Goal: Task Accomplishment & Management: Manage account settings

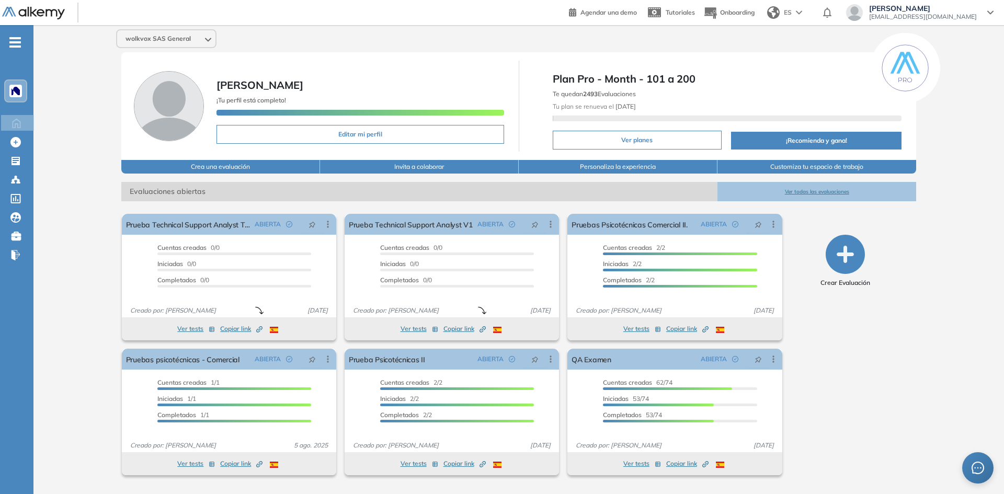
click at [86, 220] on div "wolkvox SAS General [PERSON_NAME] ¡Tu perfil está completo! Editar mi perfil Pl…" at bounding box center [518, 256] width 970 height 463
click at [14, 33] on div "-" at bounding box center [15, 33] width 31 height 8
click at [14, 42] on icon "-" at bounding box center [15, 42] width 12 height 2
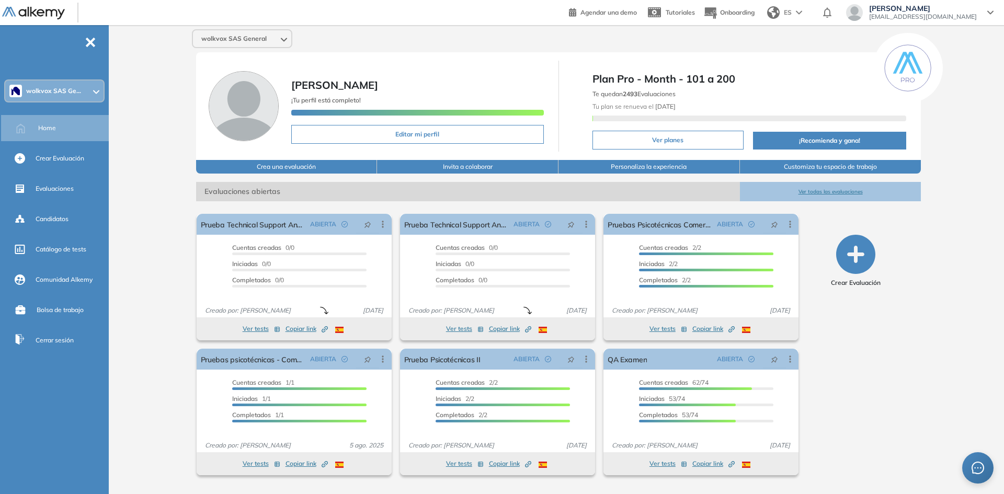
click at [91, 36] on div "-" at bounding box center [53, 33] width 107 height 8
click at [91, 41] on span "-" at bounding box center [91, 41] width 12 height 8
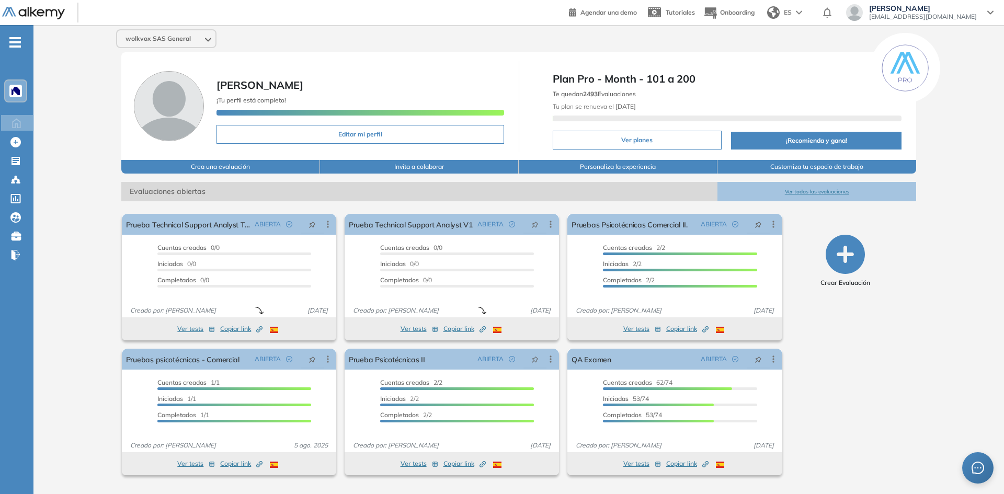
click at [66, 86] on div "wolkvox SAS General [PERSON_NAME] ¡Tu perfil está completo! Editar mi perfil Pl…" at bounding box center [518, 256] width 970 height 463
click at [18, 37] on span "-" at bounding box center [15, 41] width 12 height 8
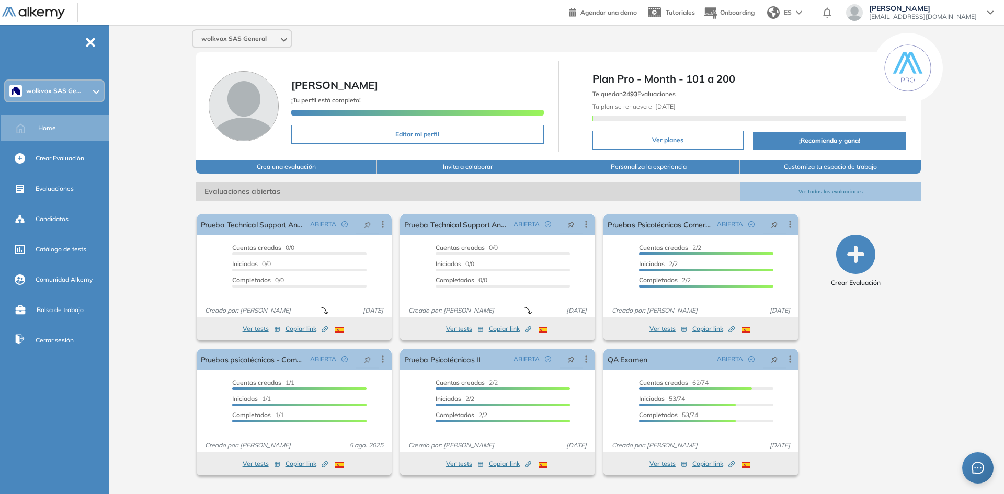
click at [991, 11] on icon at bounding box center [990, 12] width 6 height 4
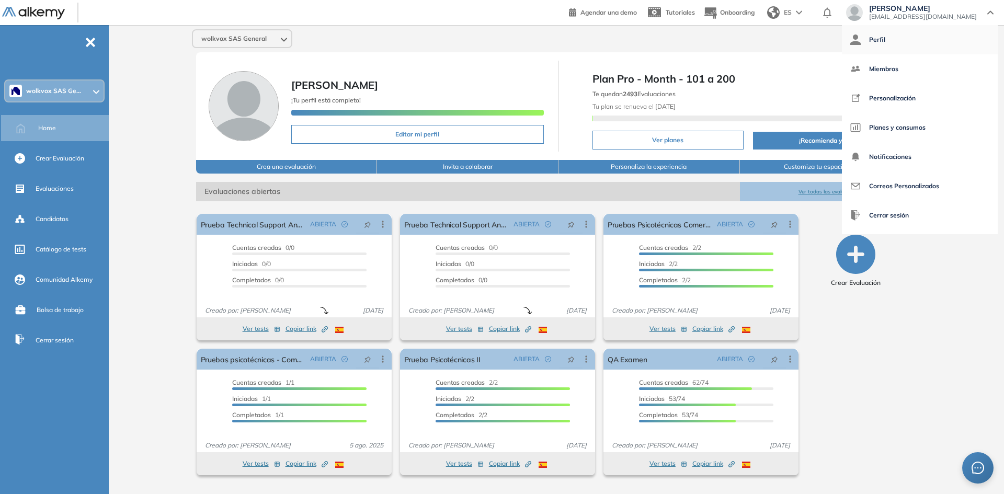
click at [921, 39] on link "Perfil" at bounding box center [919, 39] width 139 height 25
select select "**"
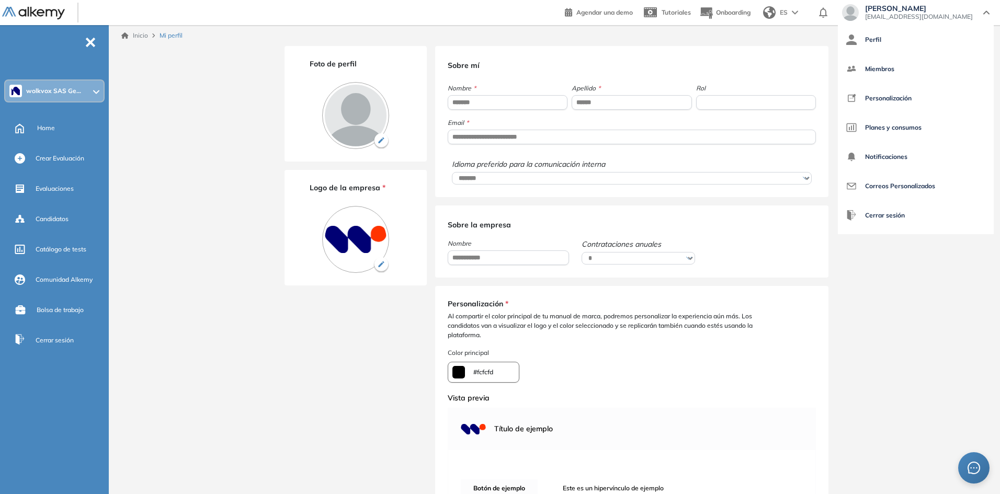
click at [616, 100] on input "******" at bounding box center [631, 102] width 120 height 15
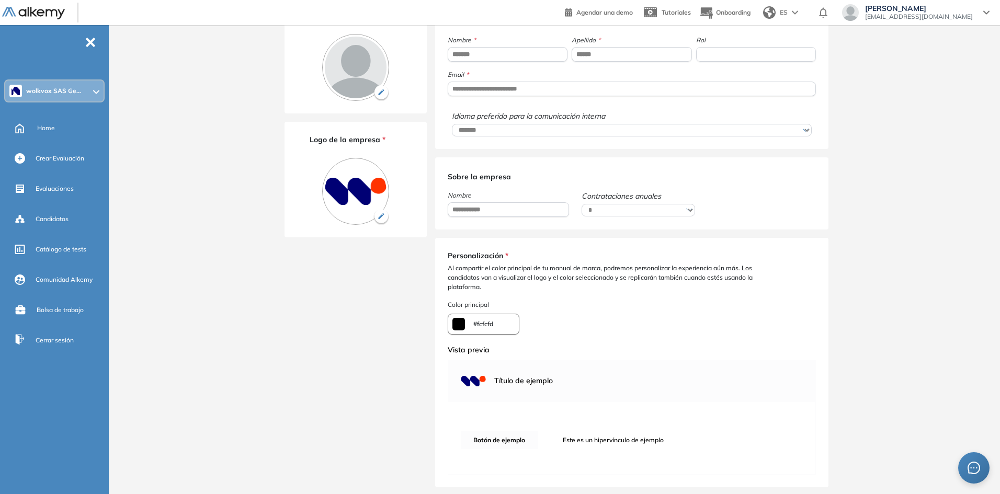
scroll to position [95, 0]
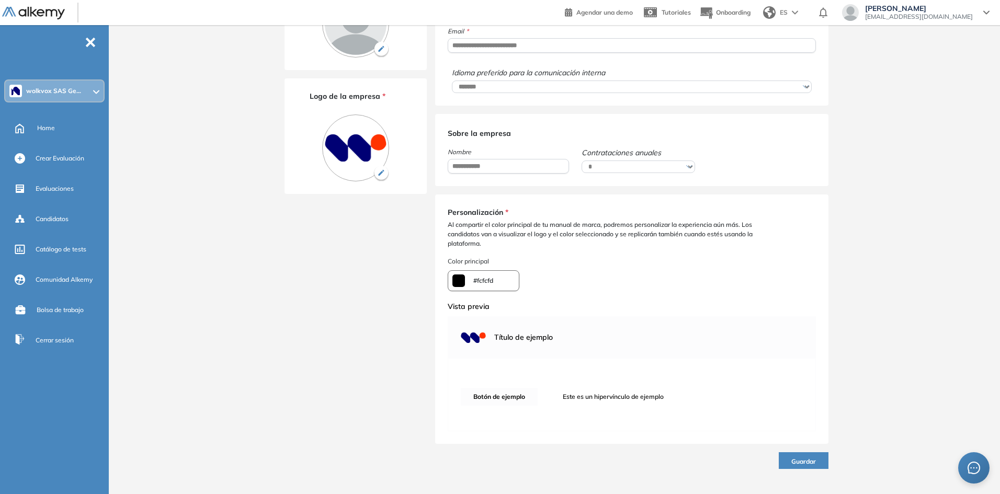
type input "******"
click at [820, 458] on button "Guardar" at bounding box center [803, 460] width 50 height 17
click at [815, 461] on span "Guardar" at bounding box center [803, 461] width 25 height 8
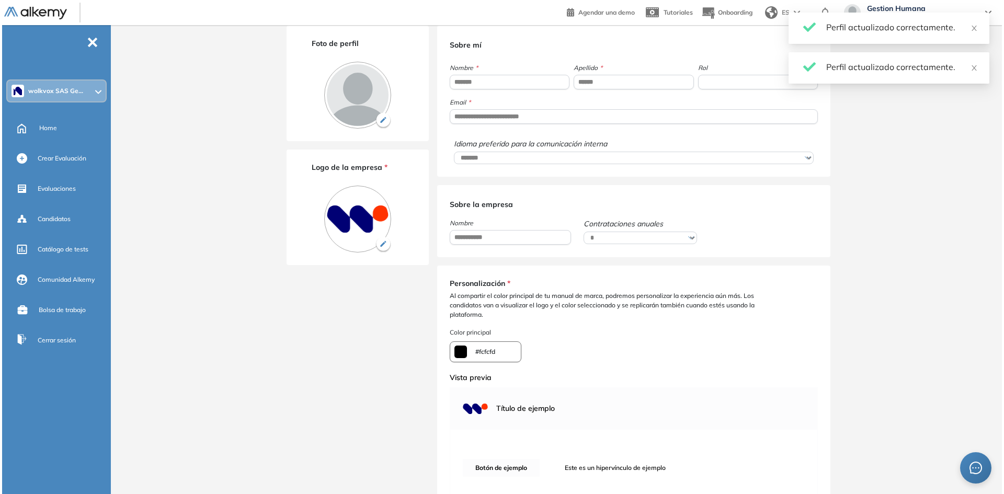
scroll to position [0, 0]
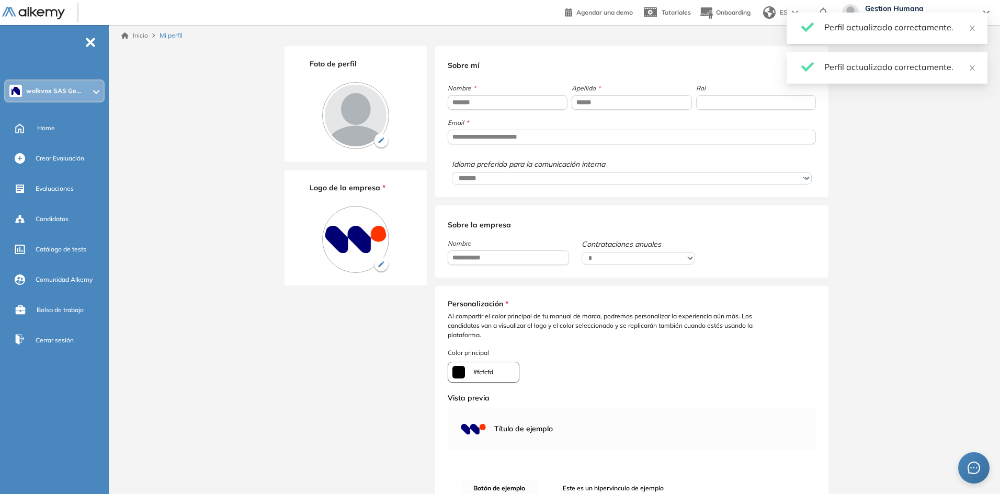
click at [48, 91] on span "wolkvox SAS Ge..." at bounding box center [53, 91] width 55 height 8
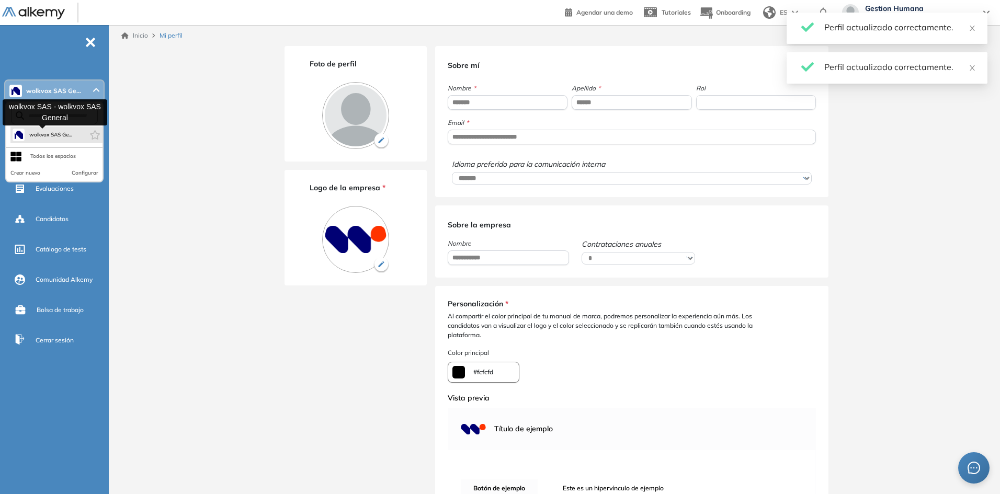
click at [45, 135] on span "wolkvox SAS Ge..." at bounding box center [50, 135] width 43 height 8
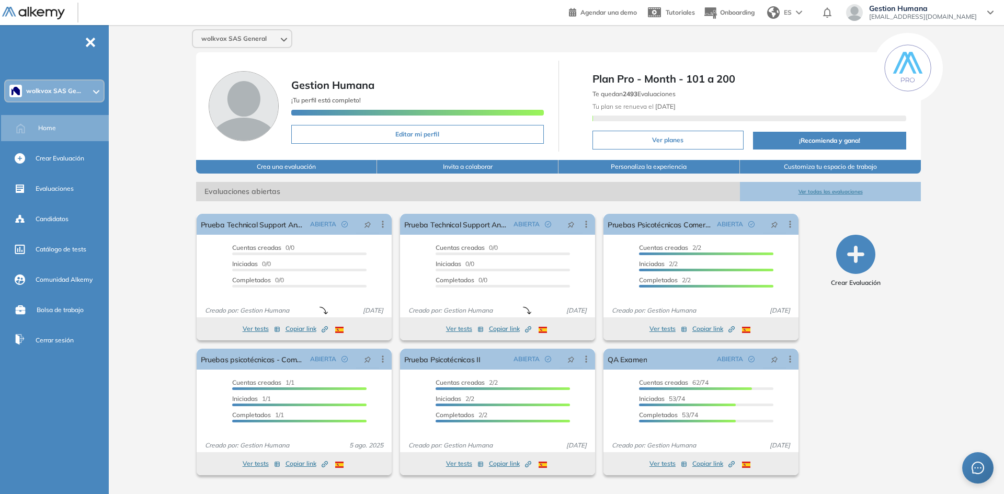
click at [136, 194] on div "wolkvox SAS General Gestion Humana ¡Tu perfil está completo! Editar mi perfil P…" at bounding box center [558, 256] width 891 height 463
click at [381, 223] on icon at bounding box center [382, 224] width 10 height 10
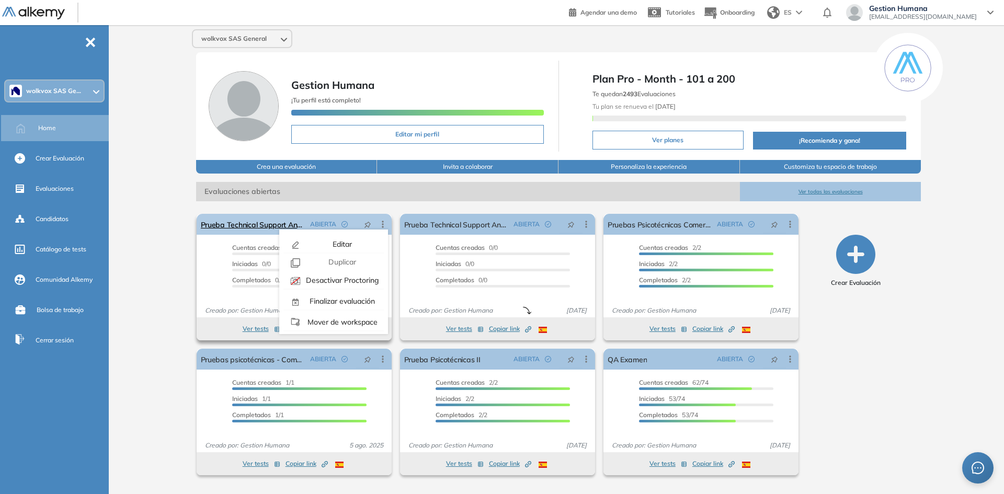
click at [381, 223] on icon at bounding box center [382, 224] width 10 height 10
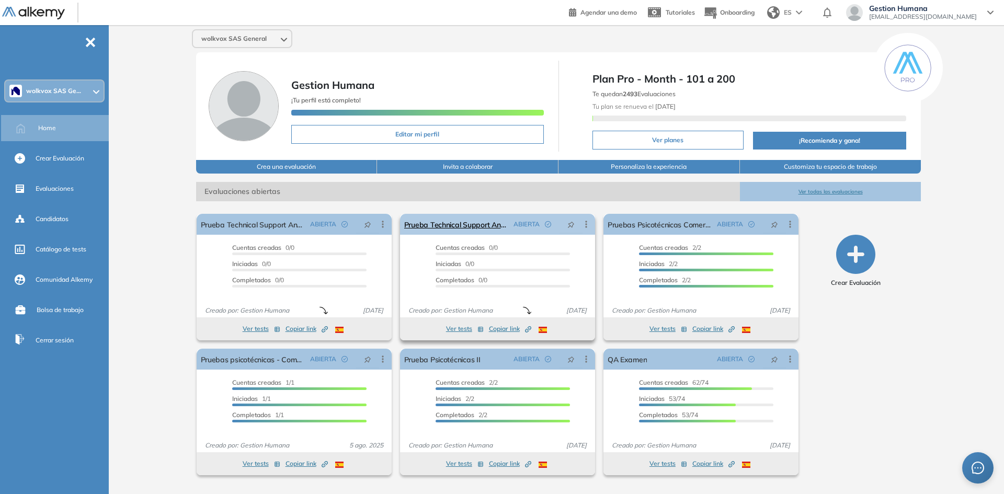
click at [583, 221] on icon at bounding box center [586, 224] width 10 height 10
click at [551, 196] on span "Evaluaciones abiertas" at bounding box center [468, 191] width 544 height 19
click at [583, 228] on icon at bounding box center [586, 224] width 10 height 10
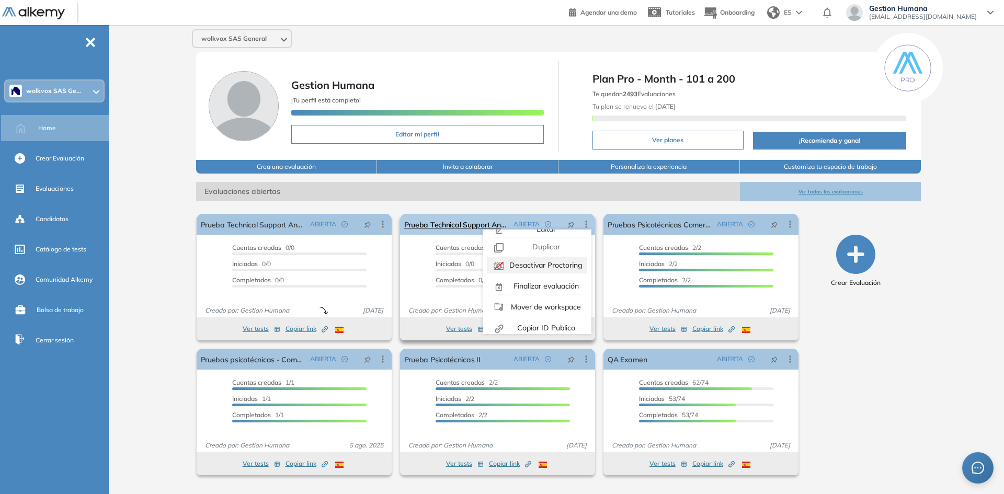
scroll to position [24, 0]
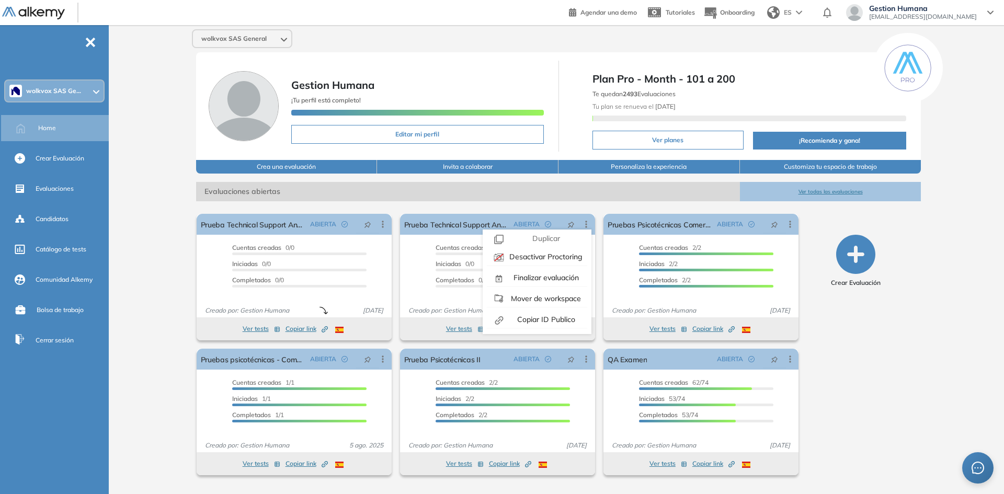
click at [350, 203] on div "El proctoring será activado ¡Importante!: Los usuarios que ya realizaron la eva…" at bounding box center [558, 340] width 741 height 278
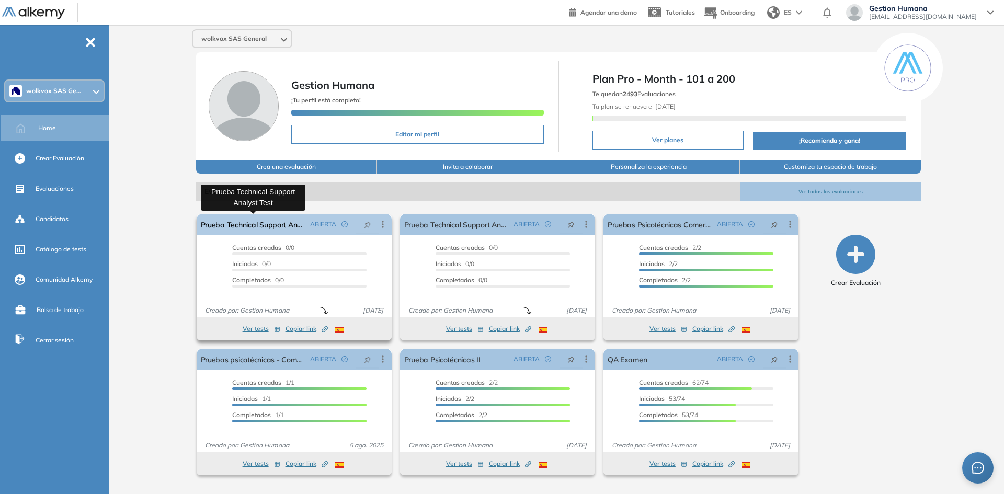
click at [283, 224] on link "Prueba Technical Support Analyst Test" at bounding box center [253, 224] width 105 height 21
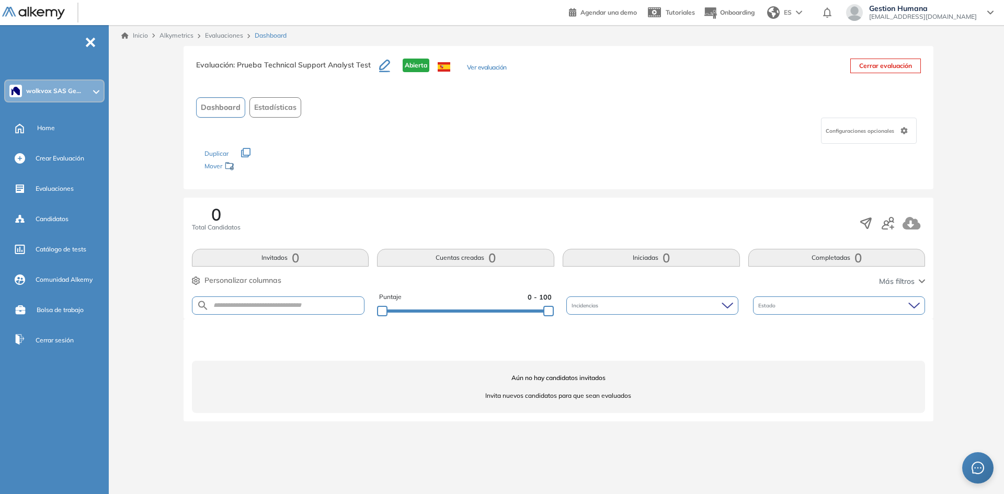
click at [484, 64] on button "Ver evaluación" at bounding box center [487, 68] width 40 height 11
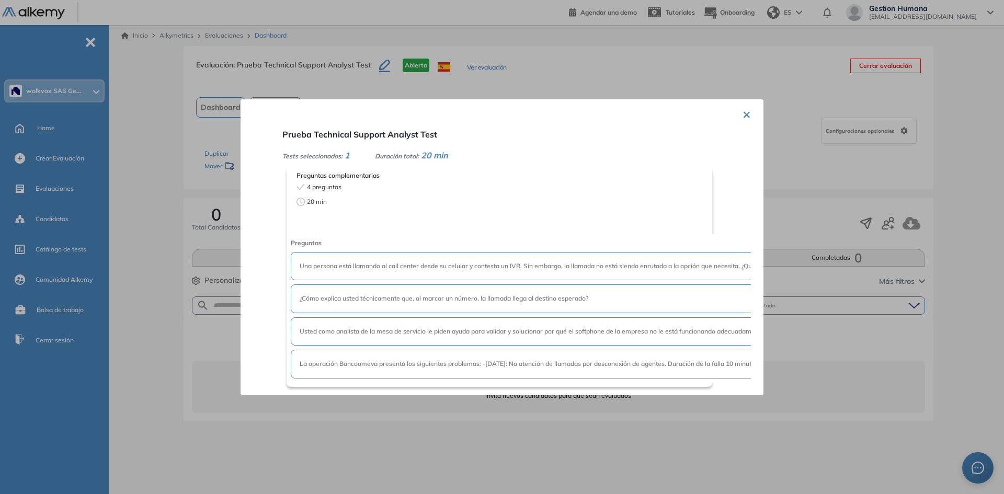
click at [732, 111] on div "× Prueba Technical Support Analyst Test Tests seleccionados: 1 Duración total: …" at bounding box center [501, 247] width 523 height 296
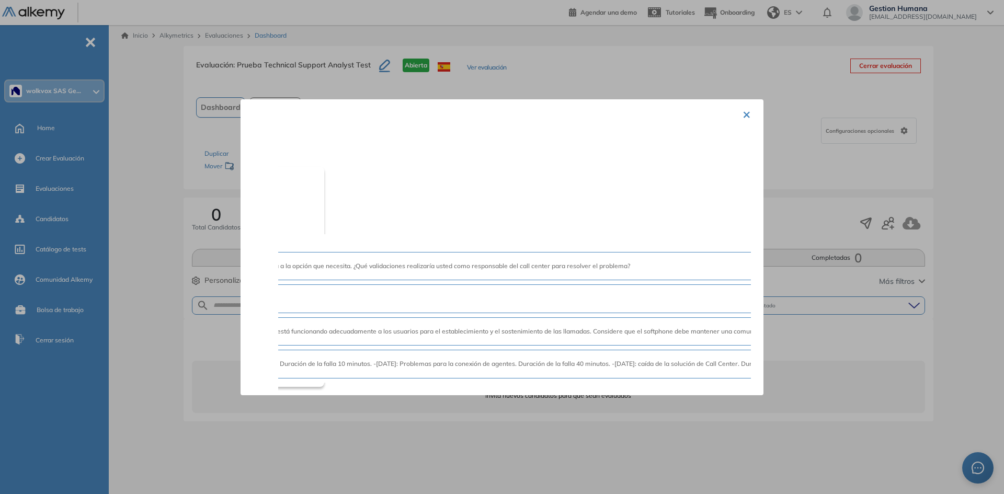
click at [743, 117] on button "×" at bounding box center [746, 113] width 8 height 20
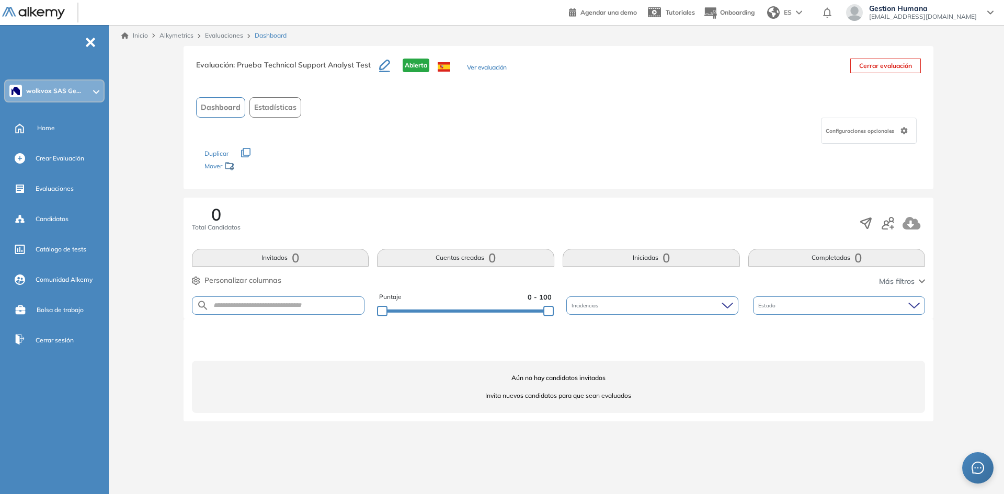
click at [481, 64] on button "Ver evaluación" at bounding box center [487, 68] width 40 height 11
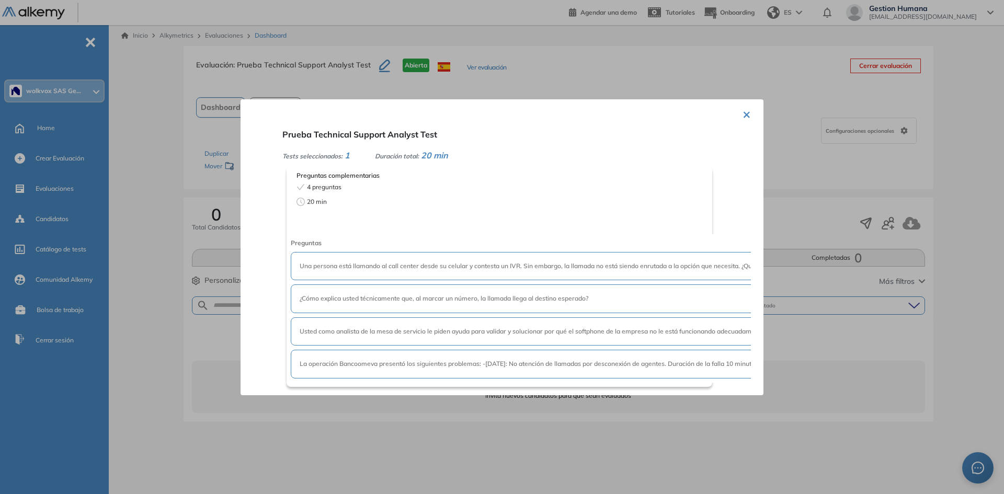
click at [738, 112] on div "× Prueba Technical Support Analyst Test Tests seleccionados: 1 Duración total: …" at bounding box center [501, 247] width 523 height 296
click at [743, 112] on button "×" at bounding box center [746, 113] width 8 height 20
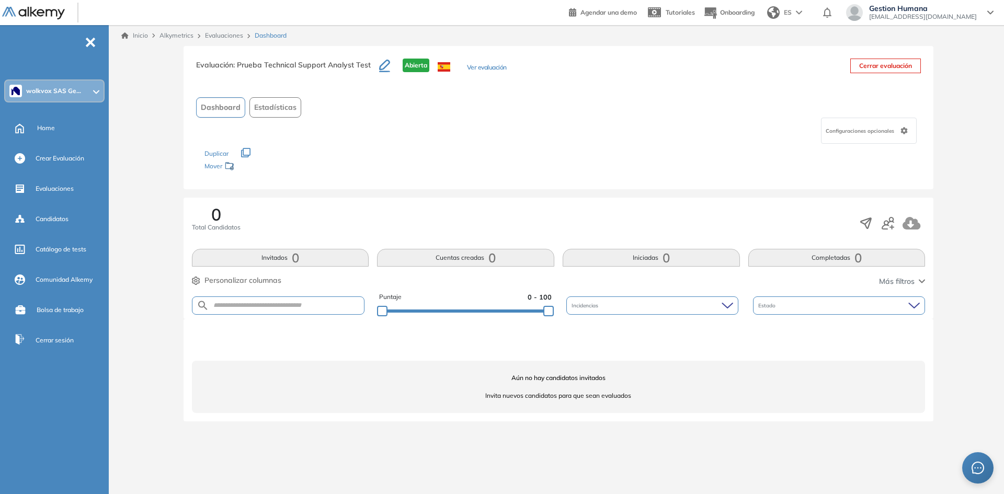
click at [876, 136] on div "Configuraciones opcionales" at bounding box center [869, 131] width 96 height 26
click at [777, 131] on div "Configuraciones opcionales" at bounding box center [558, 131] width 725 height 26
click at [348, 177] on div "Evaluación : Prueba Technical Support Analyst Test Abierta Ver evaluación Cerra…" at bounding box center [558, 117] width 750 height 143
click at [91, 41] on span "-" at bounding box center [91, 41] width 12 height 8
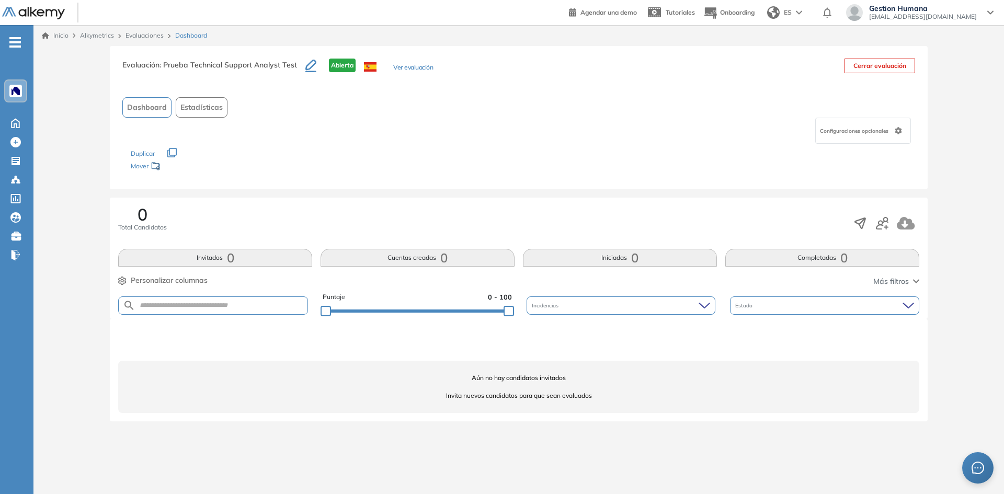
click at [20, 42] on icon "-" at bounding box center [15, 42] width 12 height 2
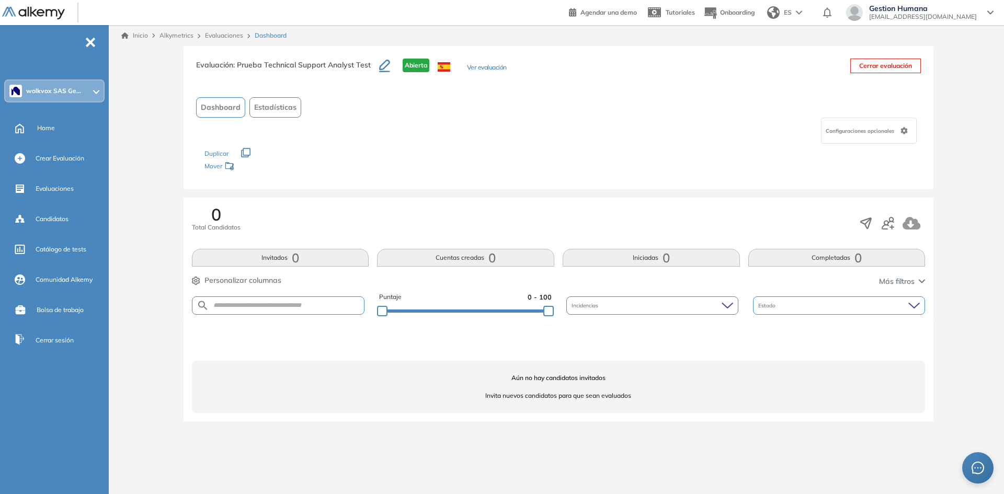
click at [222, 33] on link "Evaluaciones" at bounding box center [224, 35] width 38 height 8
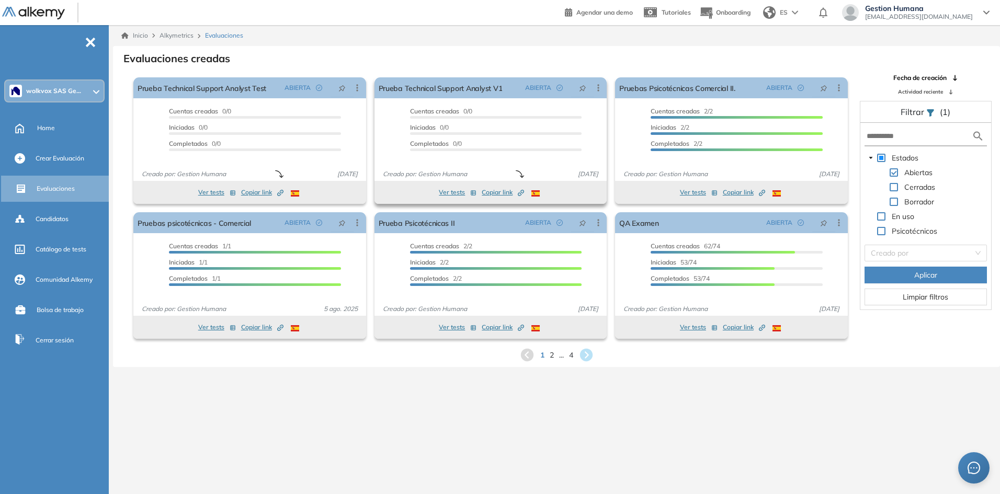
click at [449, 188] on button "Ver tests" at bounding box center [458, 192] width 38 height 13
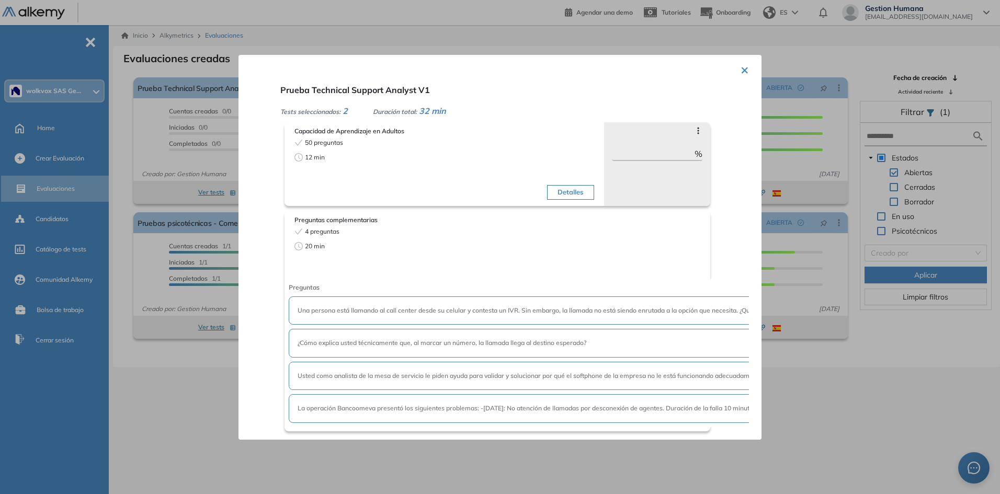
click at [742, 66] on button "×" at bounding box center [744, 69] width 8 height 20
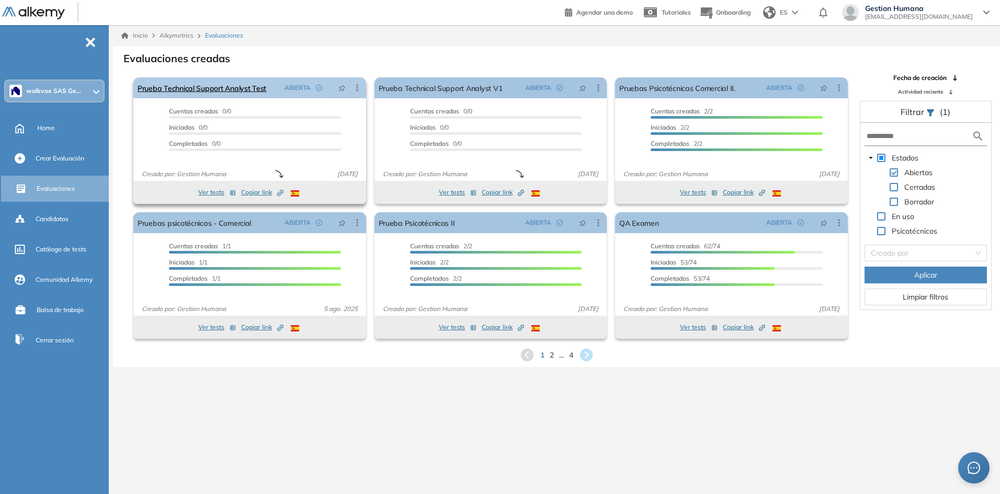
click at [364, 85] on div "Editar Los siguientes tests ya no están disponibles o tienen una nueva versión …" at bounding box center [357, 88] width 19 height 10
click at [361, 86] on icon at bounding box center [357, 88] width 10 height 10
click at [340, 39] on div "Inicio Alkymetrics Evaluaciones" at bounding box center [556, 35] width 870 height 9
click at [590, 357] on icon at bounding box center [586, 355] width 14 height 14
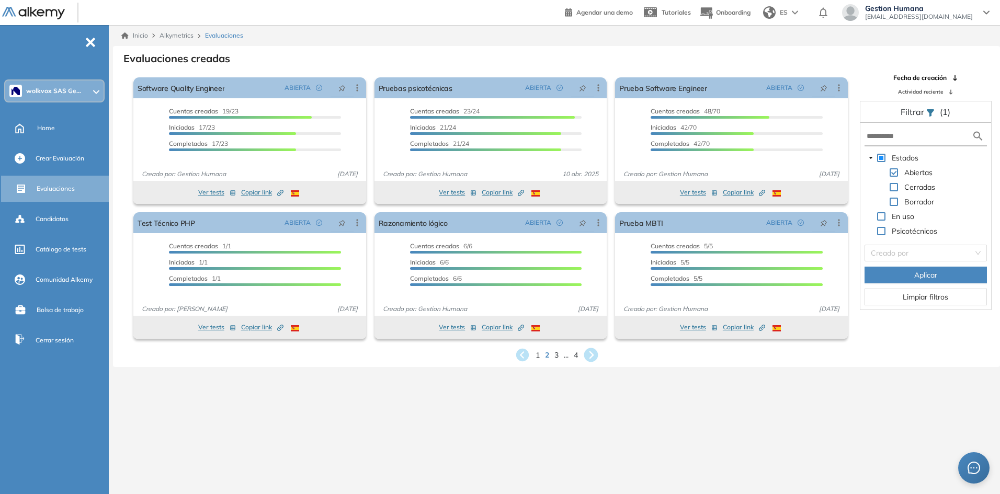
click at [593, 354] on icon at bounding box center [590, 355] width 17 height 17
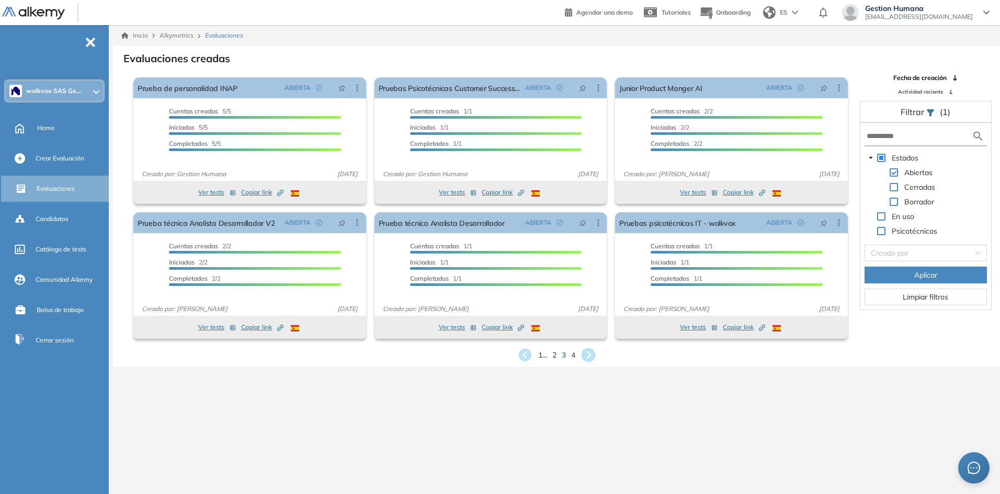
click at [593, 354] on icon at bounding box center [588, 355] width 14 height 14
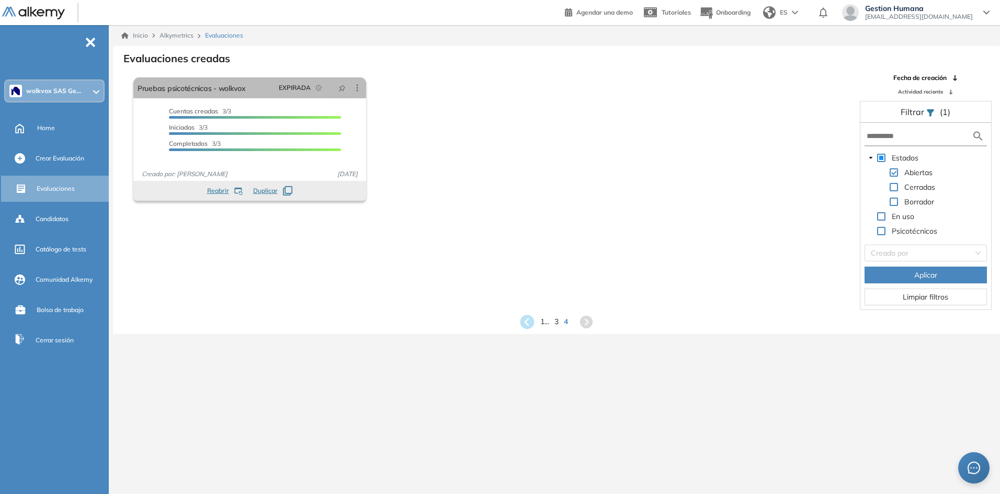
click at [528, 327] on icon at bounding box center [527, 322] width 14 height 14
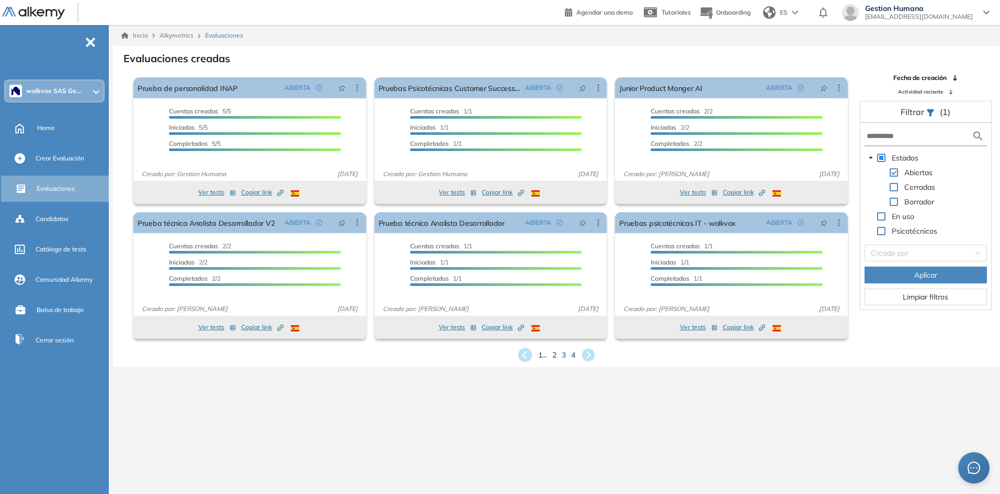
click at [523, 337] on div "Ver tests Copiar link Created by potrace 1.16, written by [PERSON_NAME] [DATE]-…" at bounding box center [490, 327] width 233 height 23
click at [521, 354] on icon at bounding box center [525, 355] width 14 height 14
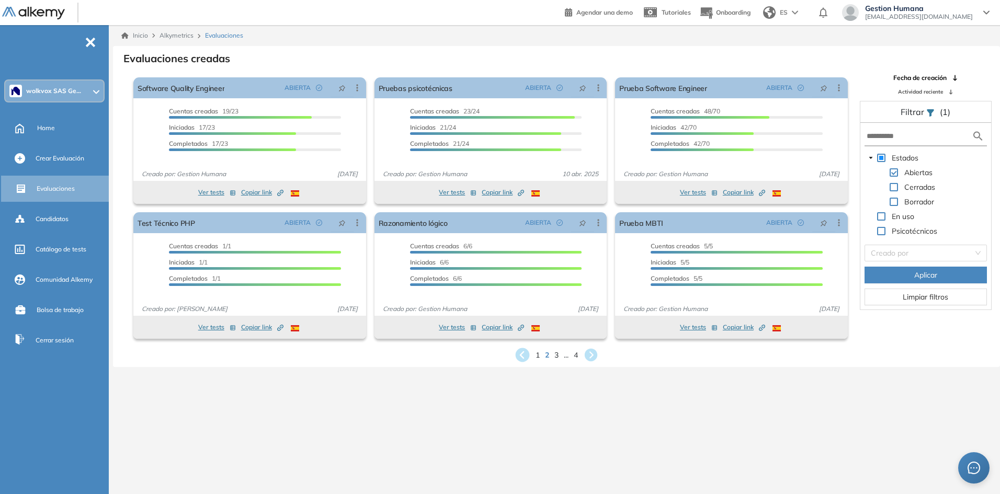
click at [521, 352] on icon at bounding box center [522, 355] width 14 height 14
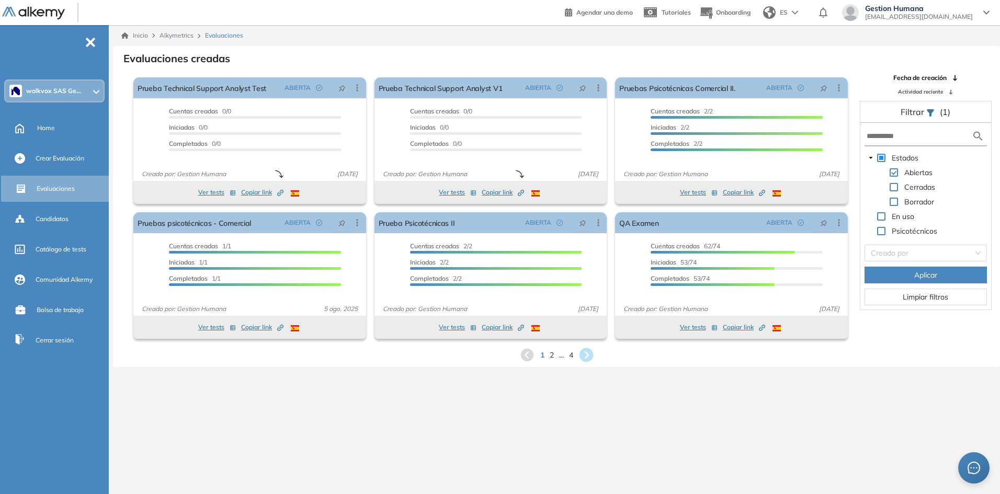
click at [587, 354] on icon at bounding box center [586, 355] width 14 height 14
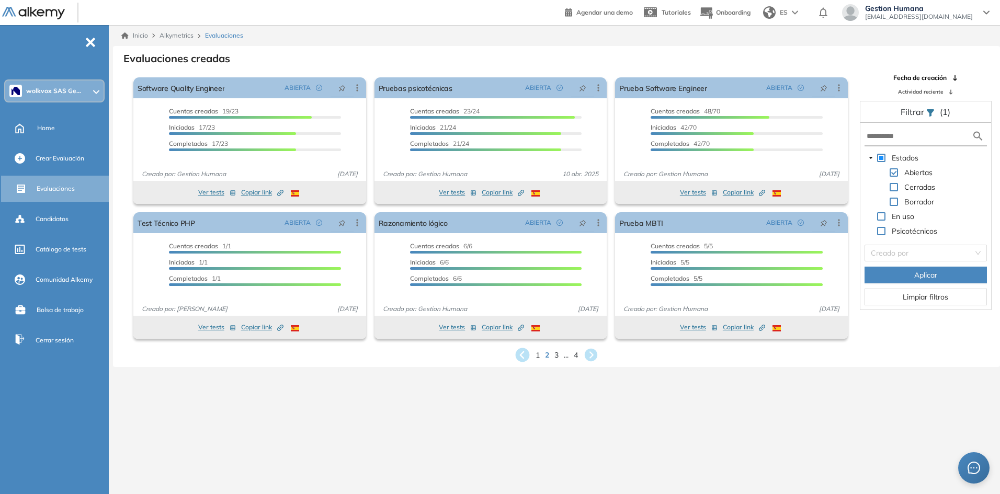
click at [523, 352] on icon at bounding box center [522, 355] width 14 height 14
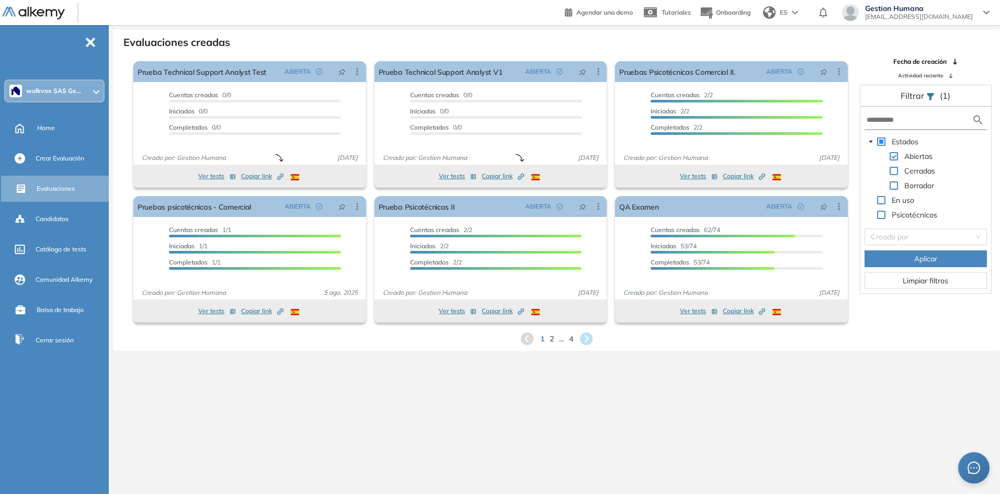
scroll to position [25, 0]
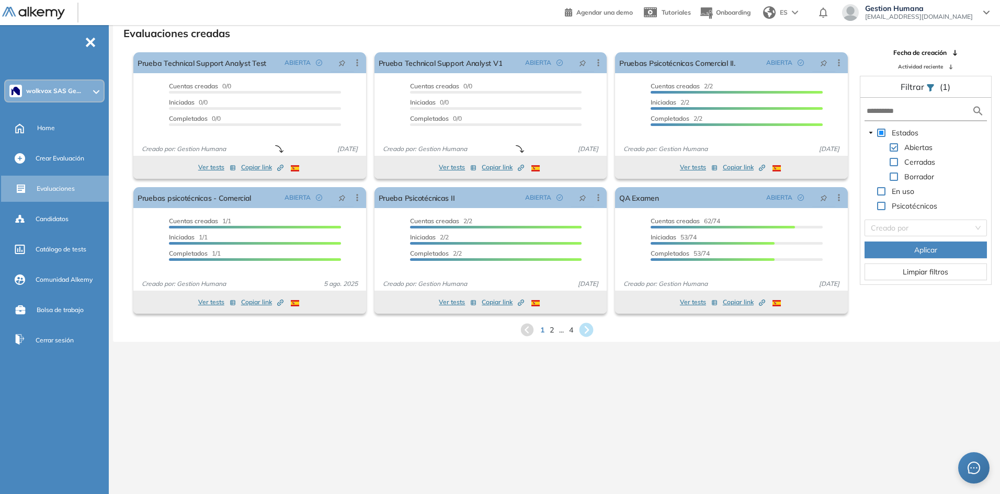
click at [585, 323] on icon at bounding box center [586, 330] width 14 height 14
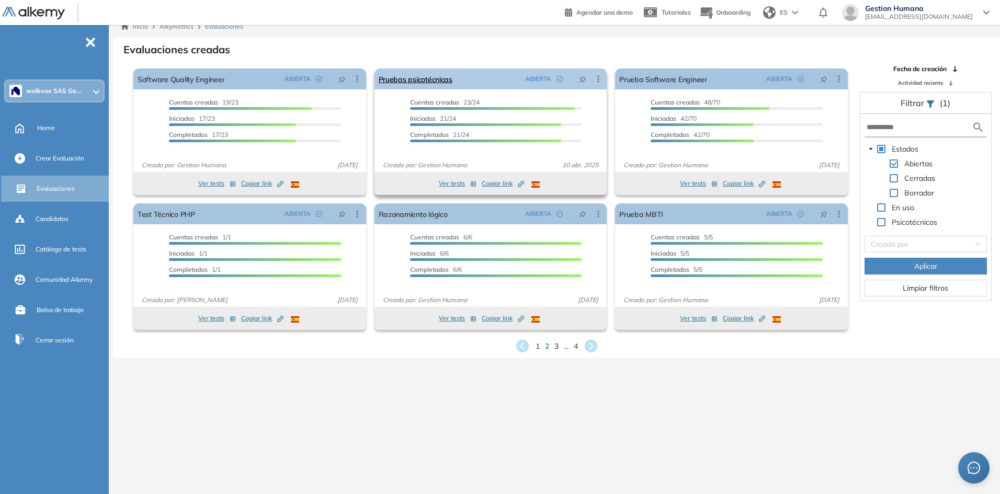
scroll to position [0, 0]
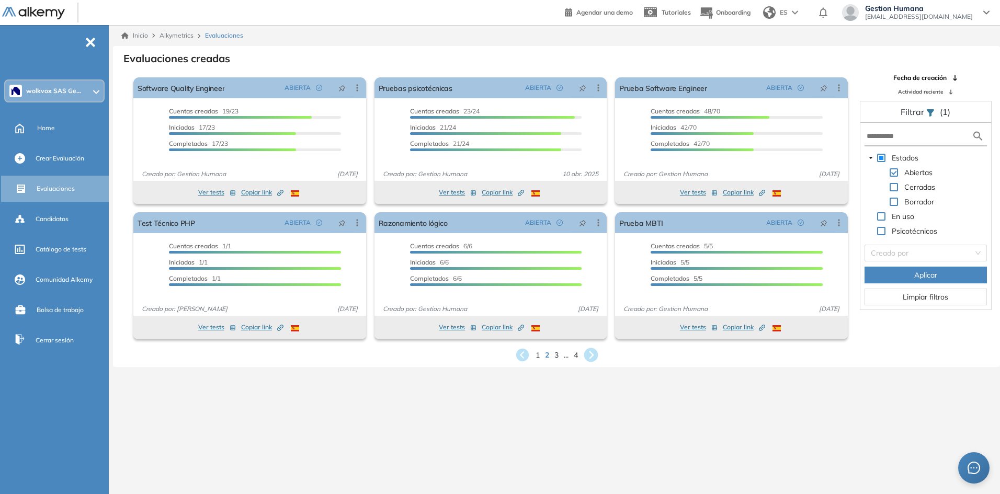
click at [588, 351] on icon at bounding box center [590, 355] width 14 height 14
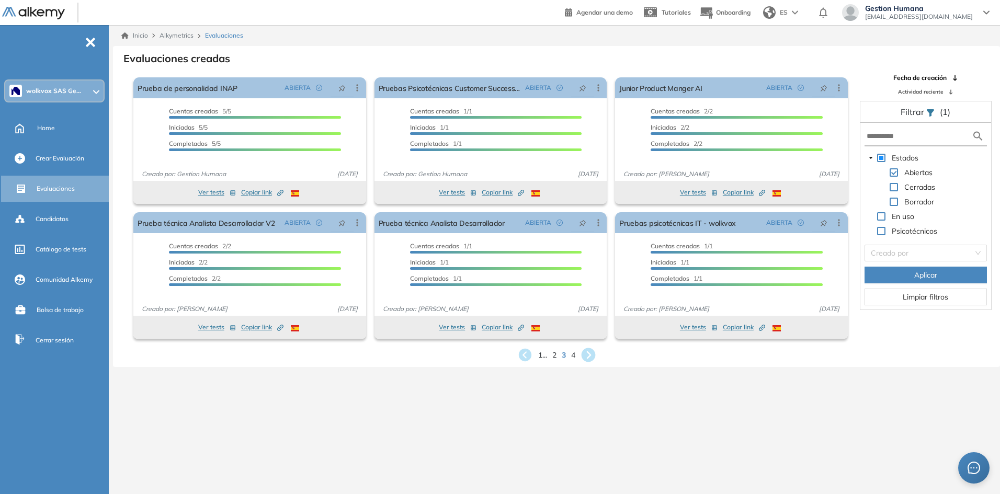
click at [588, 351] on icon at bounding box center [587, 355] width 17 height 17
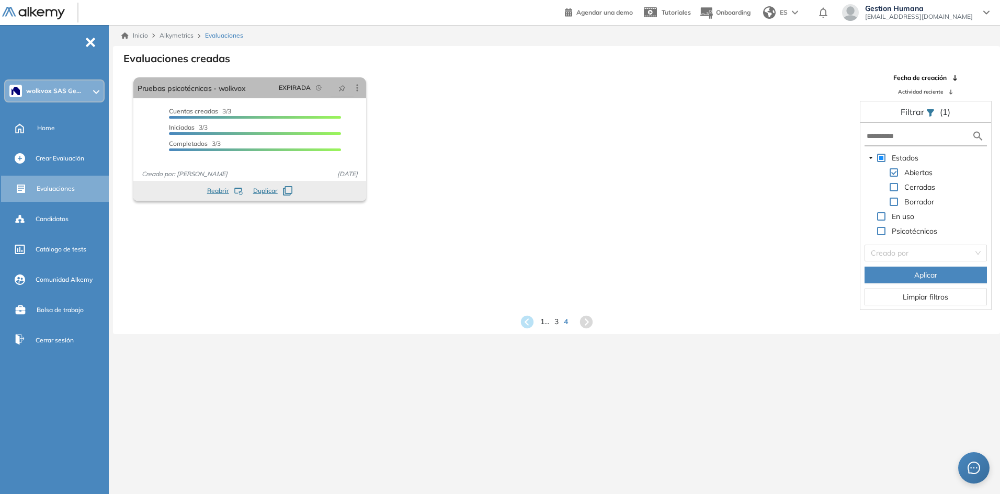
click at [588, 320] on icon at bounding box center [585, 321] width 13 height 13
click at [212, 108] on span "Cuentas creadas" at bounding box center [193, 111] width 49 height 8
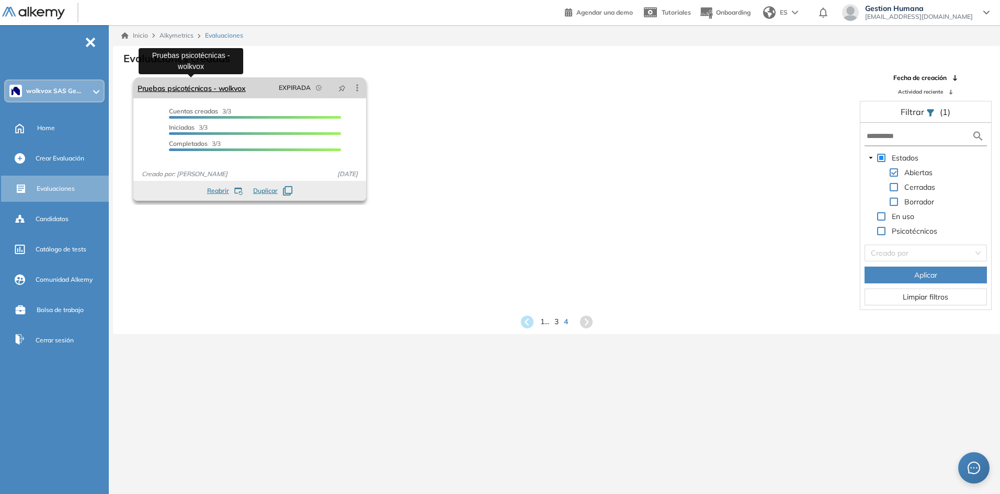
click at [217, 89] on link "Pruebas psicotécnicas - wolkvox" at bounding box center [191, 87] width 108 height 21
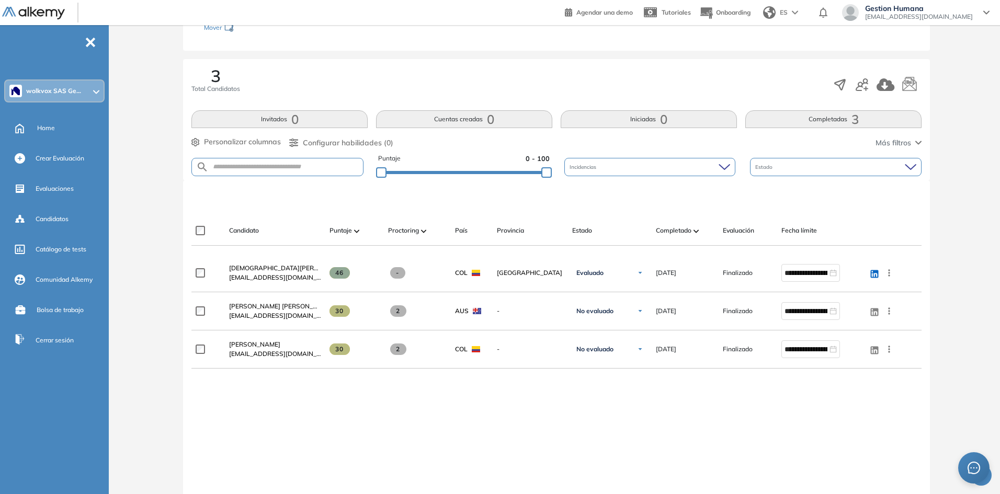
scroll to position [157, 0]
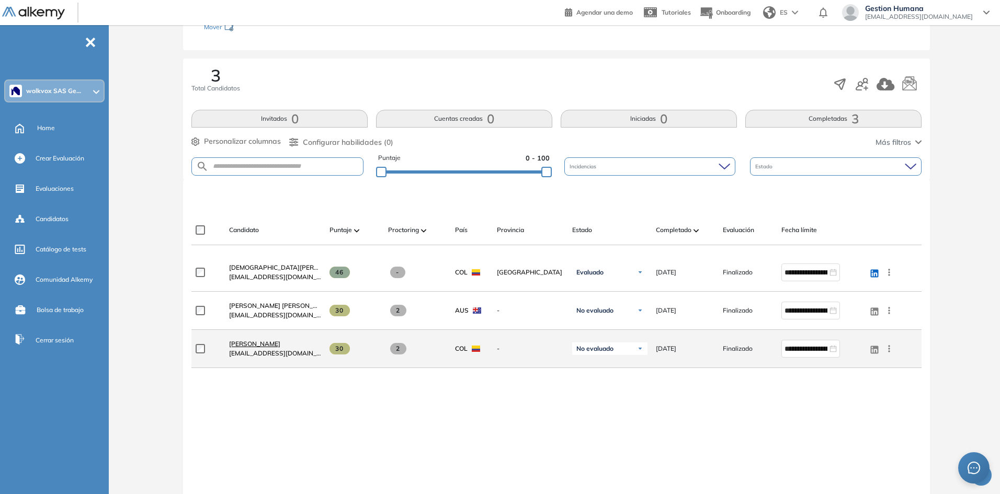
click at [235, 341] on span "[PERSON_NAME]" at bounding box center [254, 344] width 51 height 8
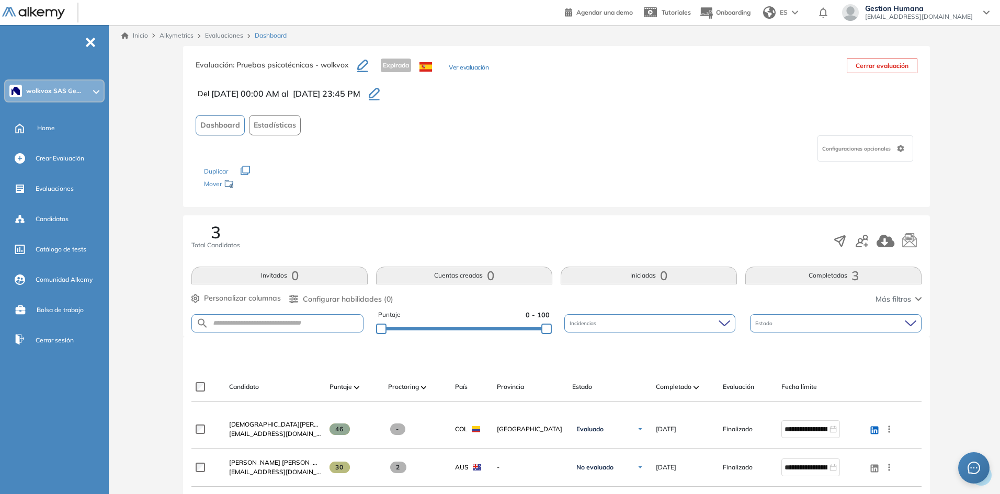
click at [888, 62] on button "Cerrar evaluación" at bounding box center [881, 66] width 71 height 15
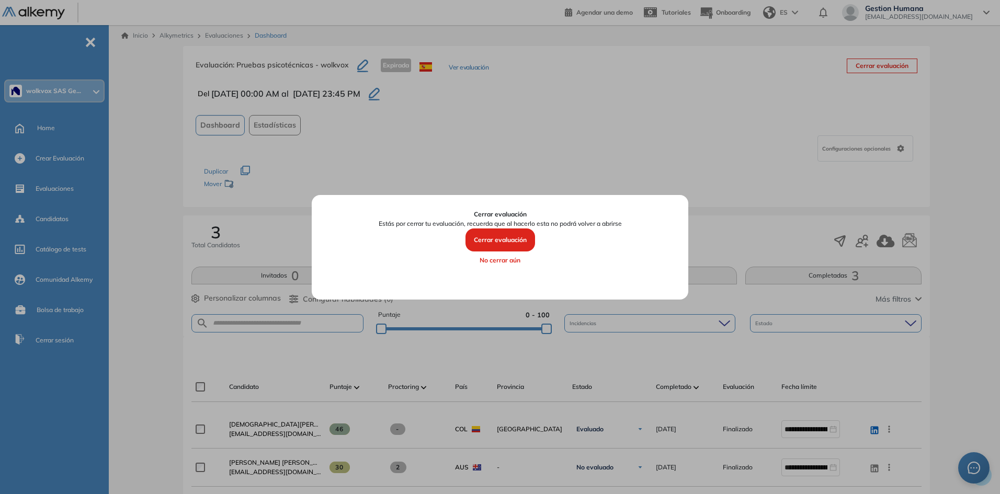
click at [508, 240] on button "Cerrar evaluación" at bounding box center [500, 239] width 70 height 23
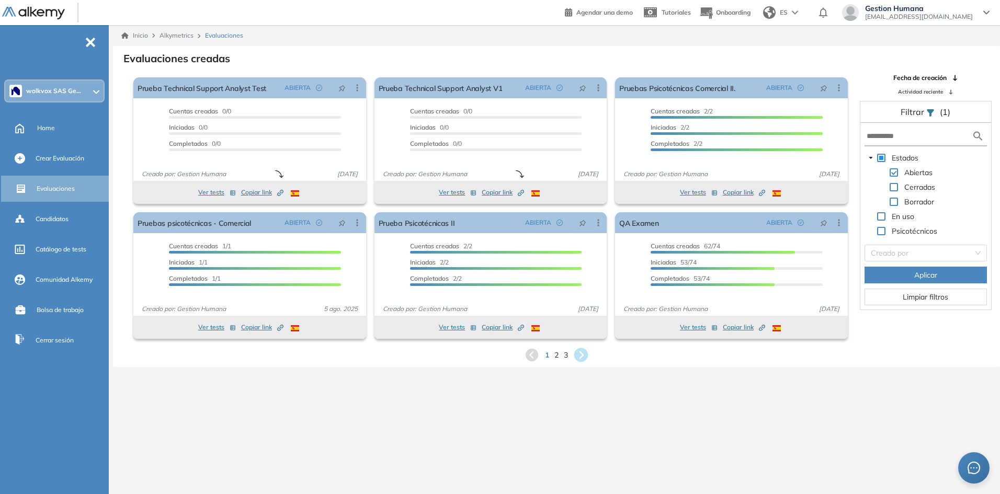
click at [580, 352] on icon at bounding box center [580, 355] width 17 height 17
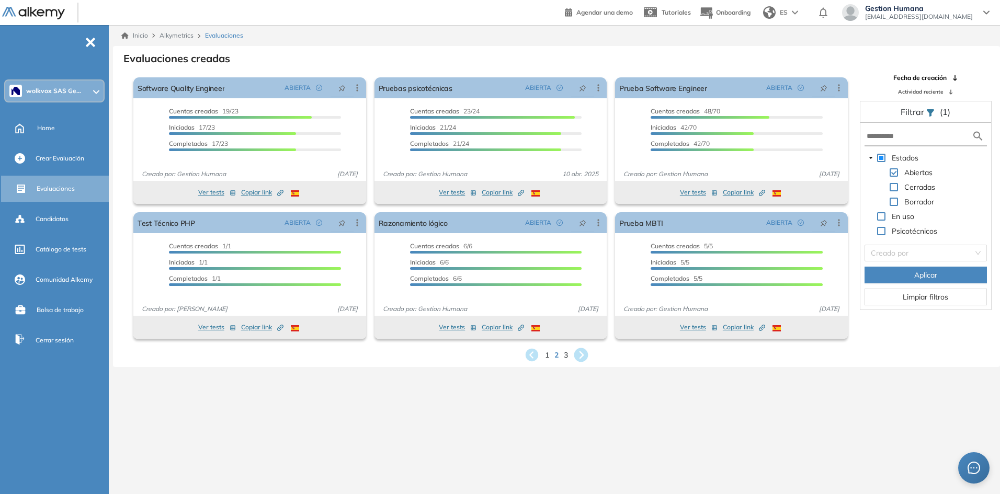
click at [583, 354] on icon at bounding box center [580, 355] width 17 height 17
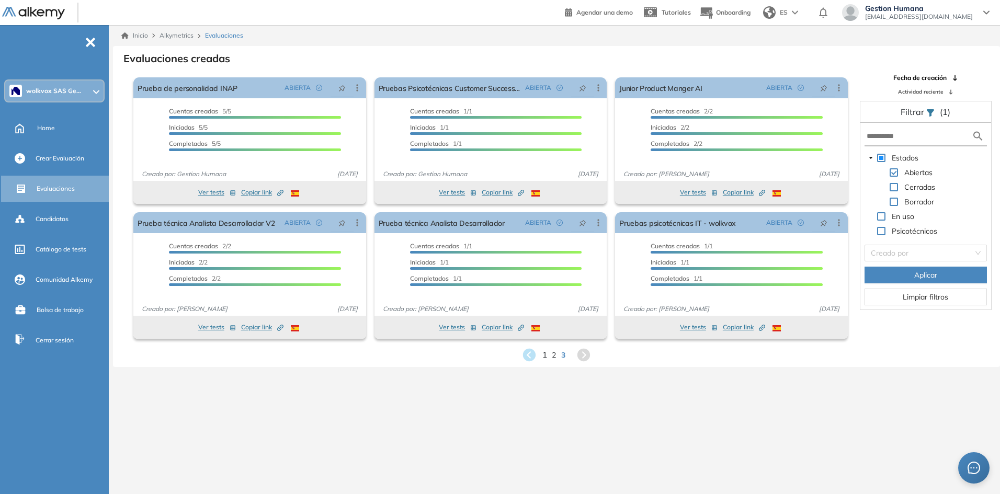
click at [543, 358] on span "1" at bounding box center [544, 355] width 5 height 12
